Goal: Task Accomplishment & Management: Manage account settings

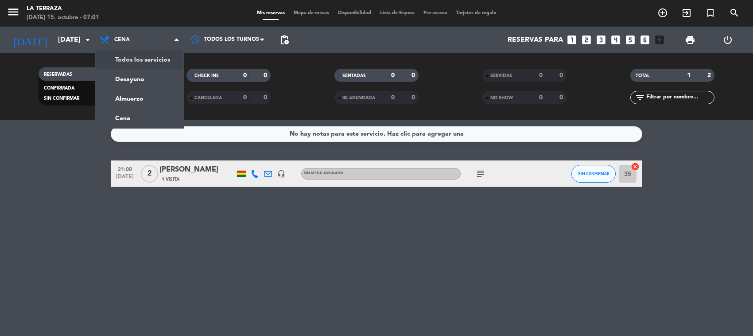
drag, startPoint x: 0, startPoint y: 0, endPoint x: 147, endPoint y: 58, distance: 157.5
click at [147, 58] on div "menu La Terraza [DATE] 15. octubre - 07:01 Mis reservas Mapa de mesas Disponibi…" at bounding box center [376, 60] width 753 height 120
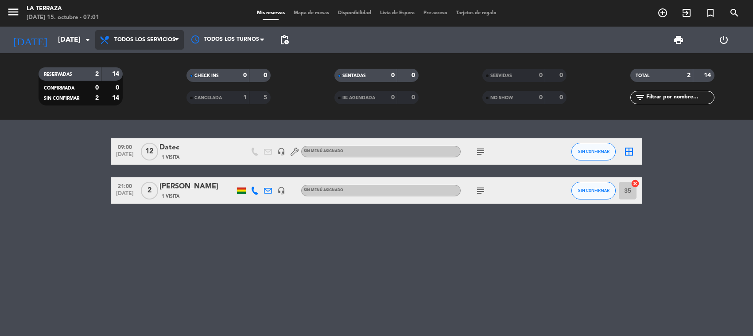
click at [126, 32] on span "Todos los servicios" at bounding box center [139, 39] width 89 height 19
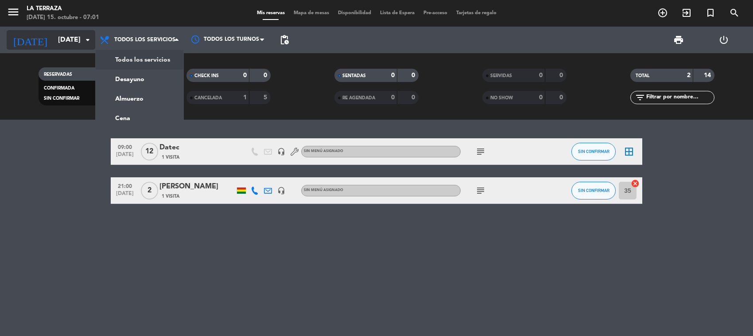
click at [90, 39] on icon "arrow_drop_down" at bounding box center [87, 40] width 11 height 11
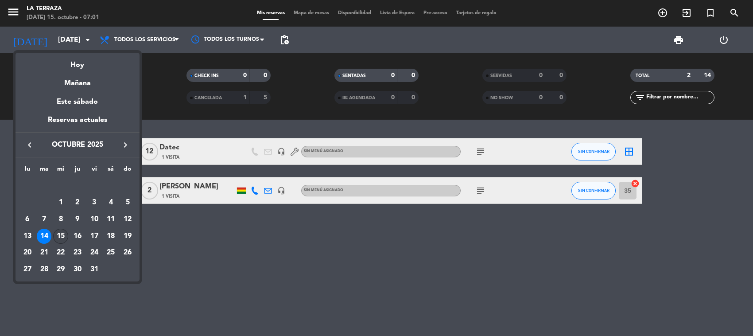
click at [63, 234] on div "15" at bounding box center [60, 236] width 15 height 15
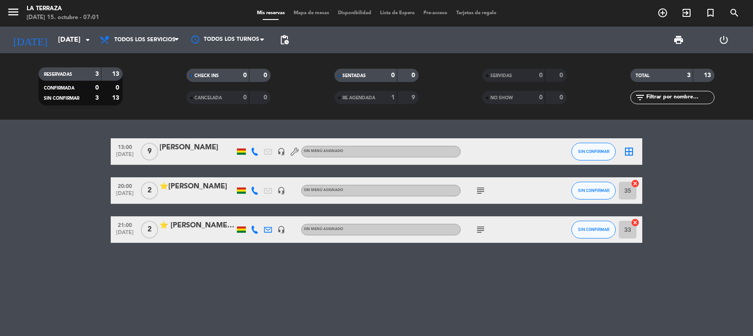
click at [477, 190] on icon "subject" at bounding box center [480, 190] width 11 height 11
click at [481, 225] on icon "subject" at bounding box center [480, 229] width 11 height 11
click at [420, 291] on div "13:00 [DATE] 9 [PERSON_NAME] headset_mic Sin menú asignado SIN CONFIRMAR border…" at bounding box center [376, 228] width 753 height 216
click at [83, 40] on icon "arrow_drop_down" at bounding box center [87, 40] width 11 height 11
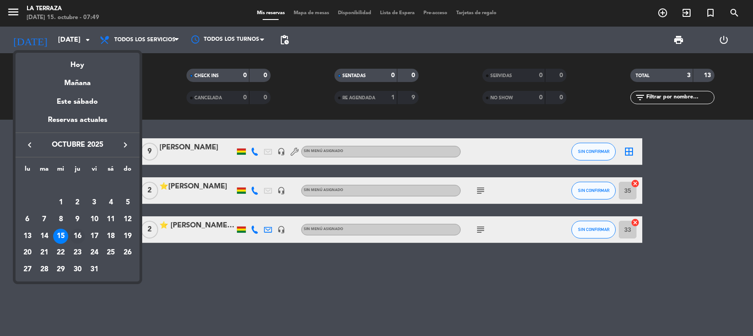
click at [80, 229] on div "16" at bounding box center [77, 236] width 15 height 15
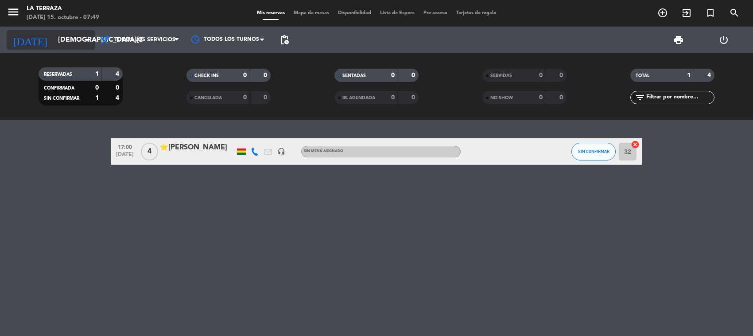
click at [61, 40] on input "[DEMOGRAPHIC_DATA][DATE]" at bounding box center [100, 39] width 93 height 17
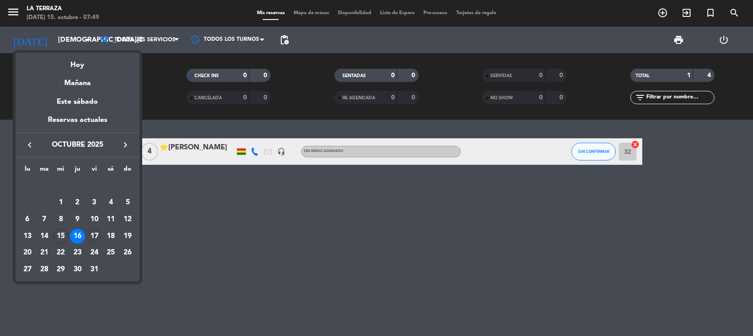
click at [97, 233] on div "17" at bounding box center [94, 236] width 15 height 15
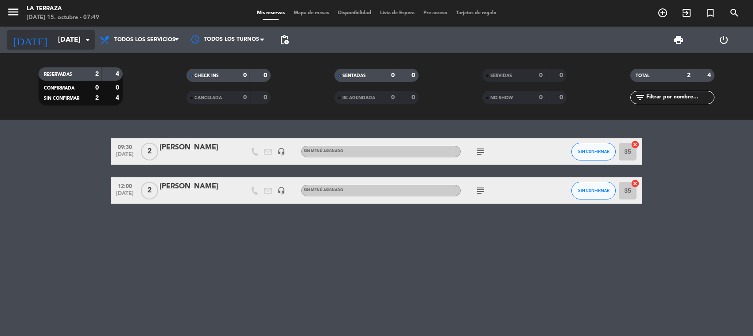
click at [67, 41] on input "[DATE]" at bounding box center [100, 39] width 93 height 17
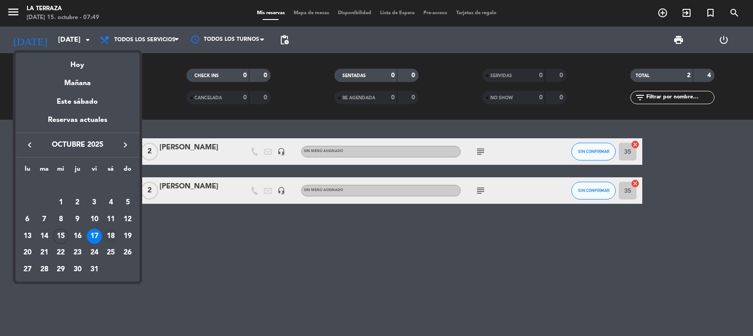
click at [107, 236] on div "18" at bounding box center [110, 236] width 15 height 15
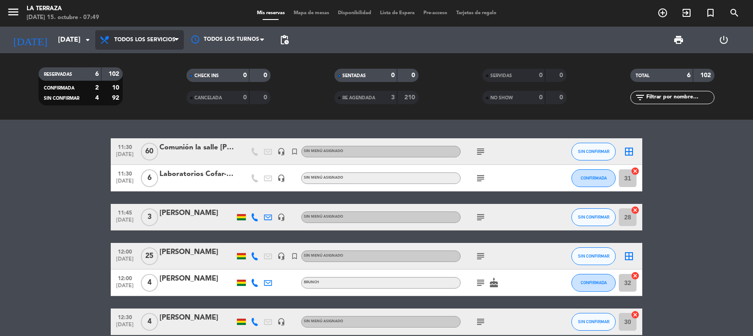
click at [158, 43] on span "Todos los servicios" at bounding box center [139, 39] width 89 height 19
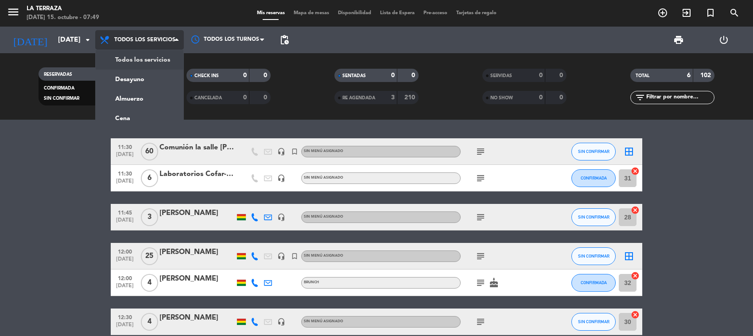
click at [158, 43] on span "Todos los servicios" at bounding box center [139, 39] width 89 height 19
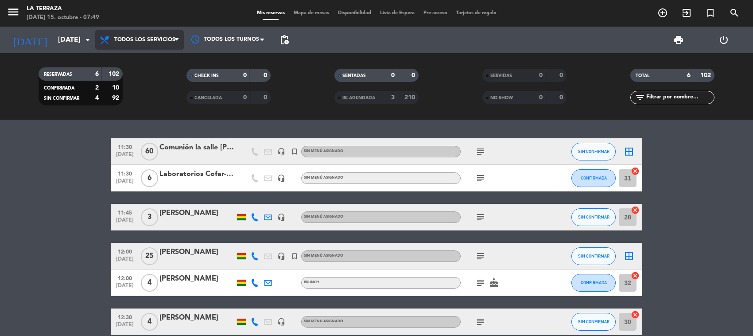
click at [158, 43] on span "Todos los servicios" at bounding box center [139, 39] width 89 height 19
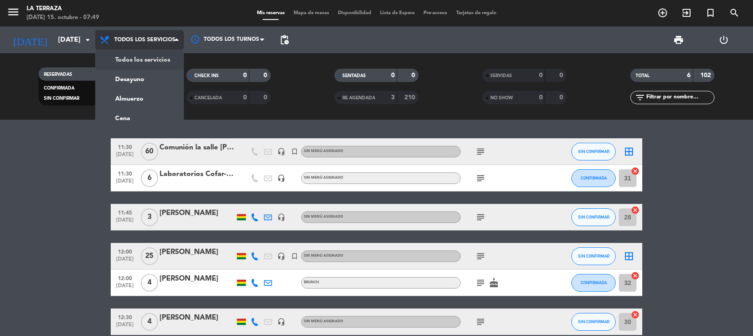
click at [158, 43] on span "Todos los servicios" at bounding box center [139, 39] width 89 height 19
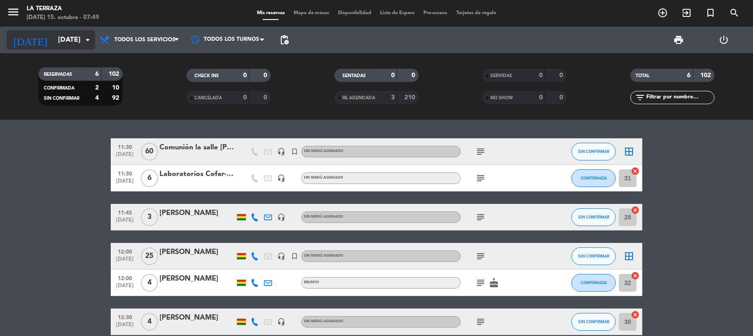
click at [75, 44] on input "[DATE]" at bounding box center [100, 39] width 93 height 17
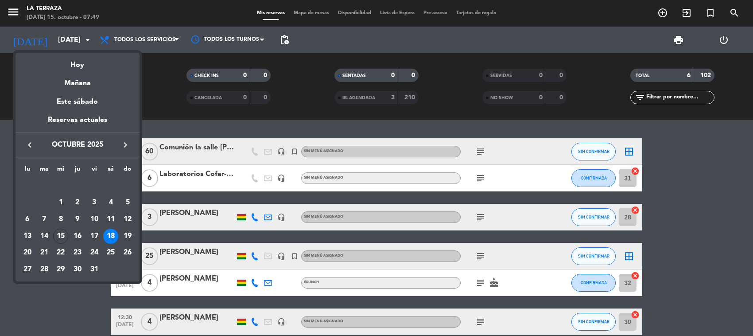
click at [122, 38] on div at bounding box center [376, 168] width 753 height 336
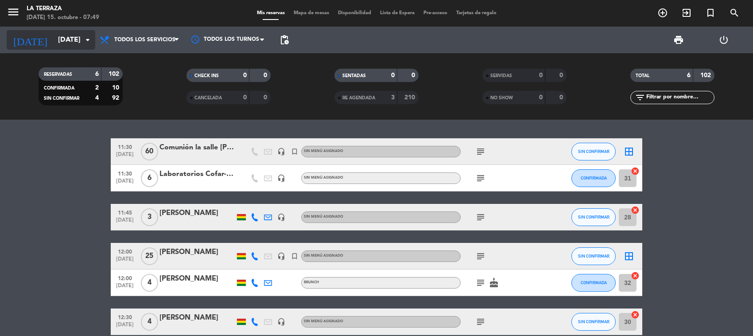
click at [82, 41] on icon "arrow_drop_down" at bounding box center [87, 40] width 11 height 11
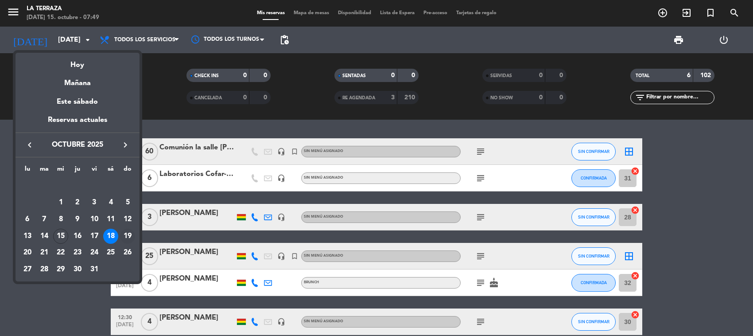
click at [134, 233] on div "19" at bounding box center [127, 236] width 15 height 15
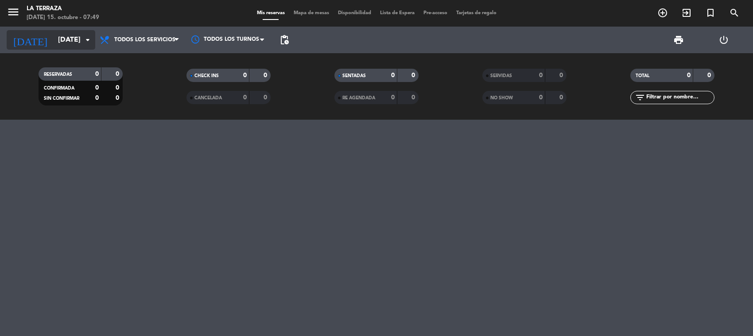
click at [85, 34] on input "[DATE]" at bounding box center [100, 39] width 93 height 17
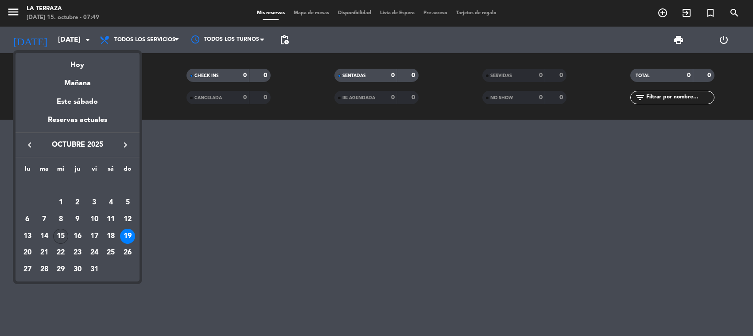
click at [62, 231] on div "15" at bounding box center [60, 236] width 15 height 15
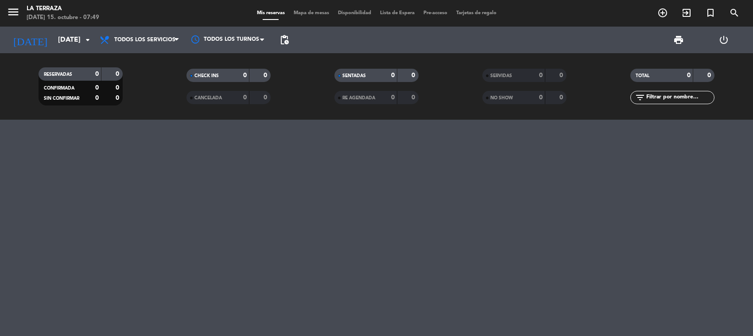
type input "[DATE]"
